Goal: Transaction & Acquisition: Download file/media

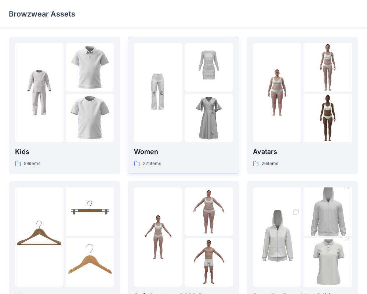
click at [167, 162] on div "221 items" at bounding box center [183, 164] width 99 height 8
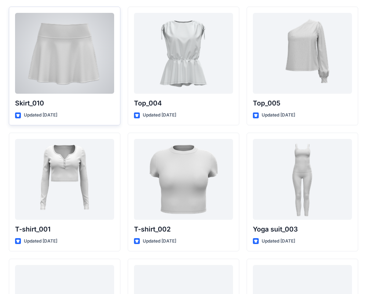
scroll to position [3802, 0]
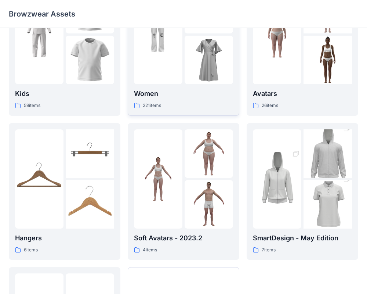
scroll to position [188, 0]
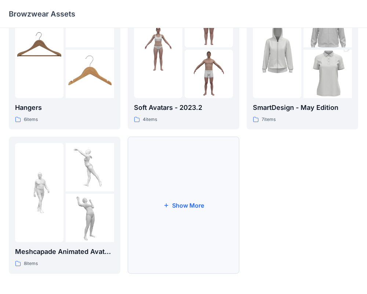
click at [196, 195] on button "Show More" at bounding box center [184, 204] width 112 height 137
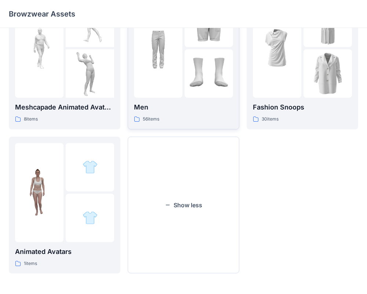
scroll to position [0, 0]
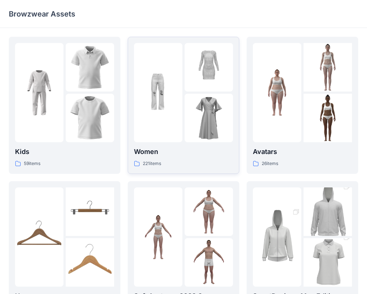
click at [182, 160] on div "221 items" at bounding box center [183, 164] width 99 height 8
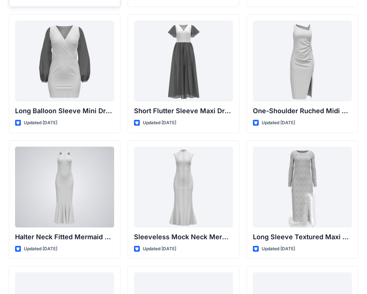
scroll to position [282, 0]
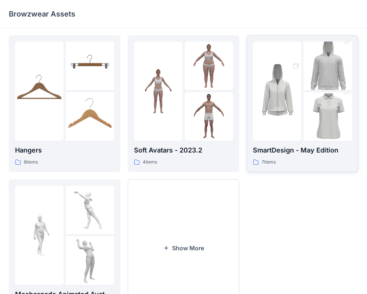
scroll to position [11, 0]
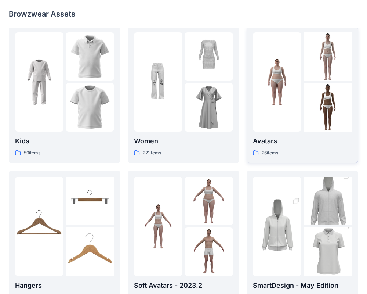
click at [297, 115] on div at bounding box center [277, 81] width 48 height 99
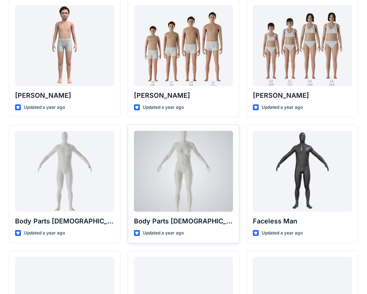
scroll to position [164, 0]
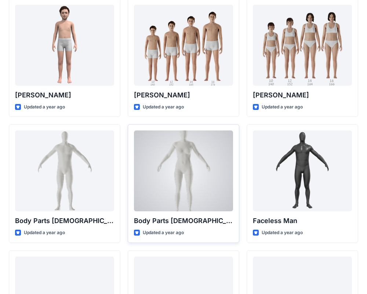
click at [187, 211] on div "Body Parts Female Updated a year ago" at bounding box center [184, 183] width 112 height 119
click at [173, 223] on p "Body Parts Female" at bounding box center [183, 220] width 99 height 10
click at [186, 181] on div at bounding box center [183, 170] width 99 height 81
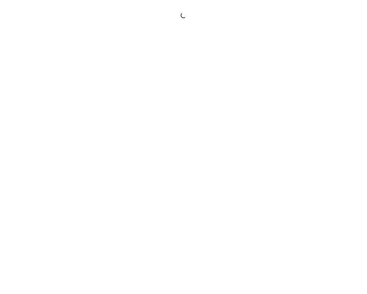
click at [186, 181] on div at bounding box center [183, 147] width 367 height 294
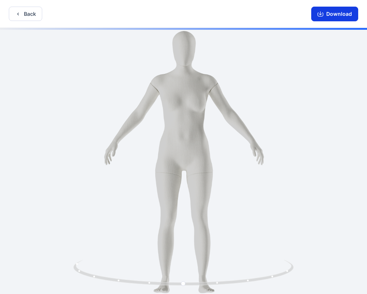
click at [327, 13] on button "Download" at bounding box center [334, 14] width 47 height 15
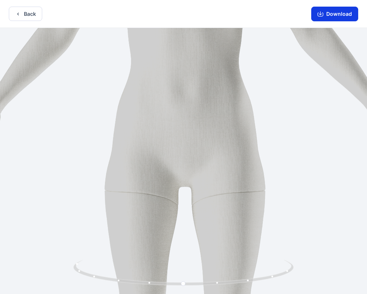
click at [336, 16] on button "Download" at bounding box center [334, 14] width 47 height 15
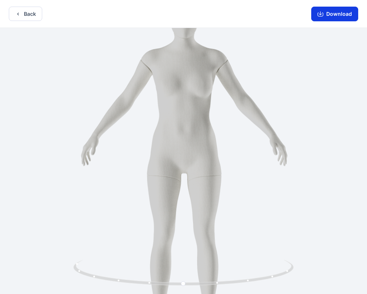
click at [334, 15] on button "Download" at bounding box center [334, 14] width 47 height 15
